Goal: Communication & Community: Connect with others

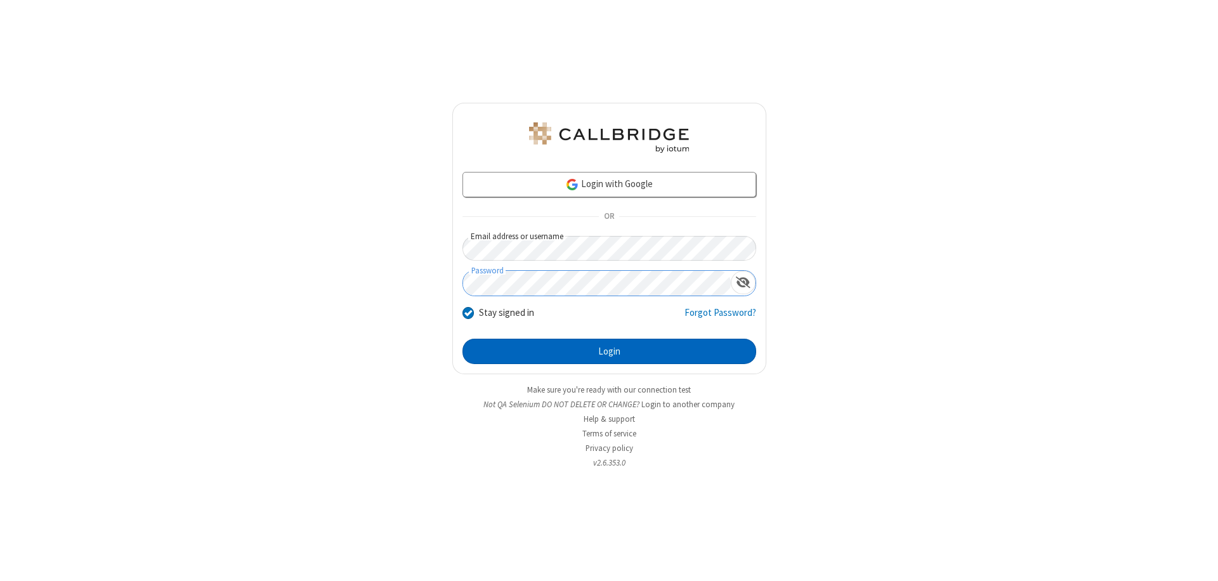
click at [609, 352] on button "Login" at bounding box center [610, 351] width 294 height 25
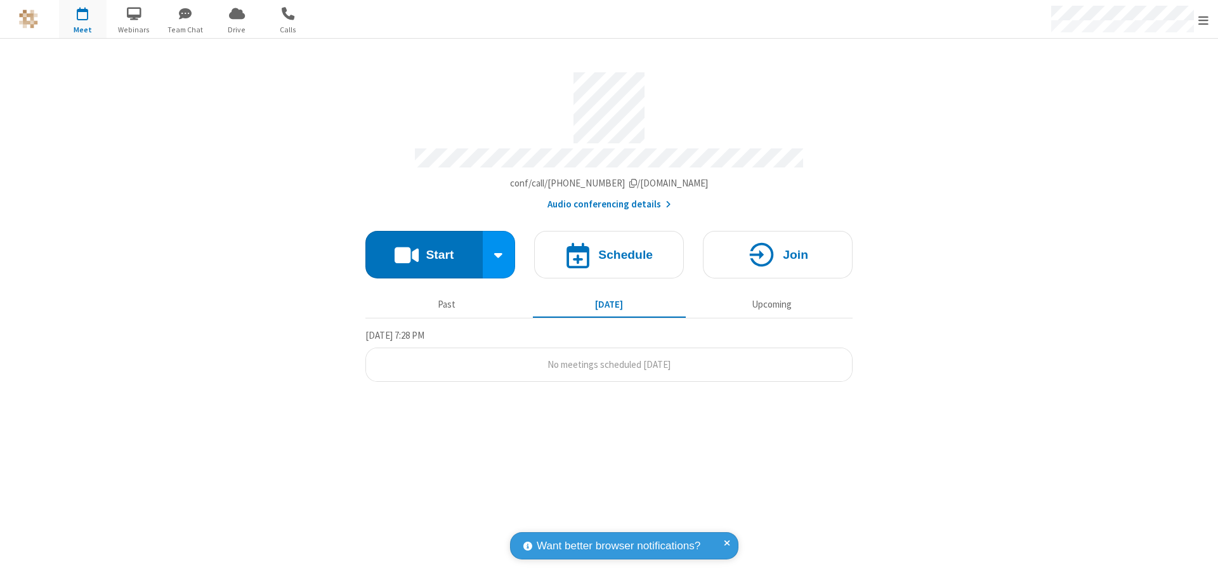
click at [185, 13] on span "button" at bounding box center [186, 14] width 48 height 22
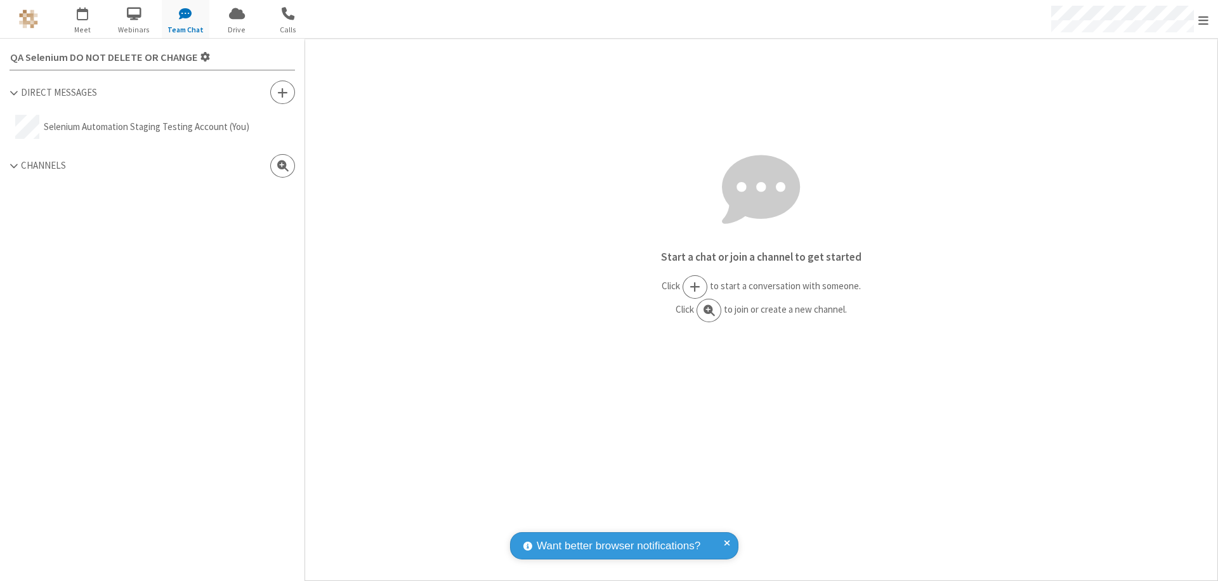
click at [282, 92] on span at bounding box center [282, 92] width 11 height 13
